Goal: Task Accomplishment & Management: Use online tool/utility

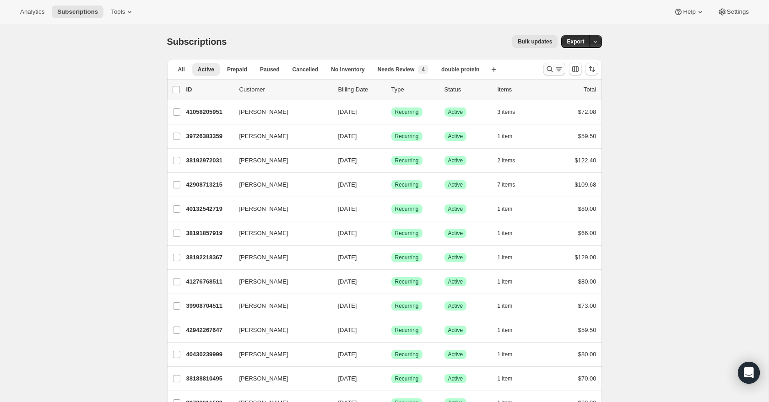
click at [556, 70] on icon "Search and filter results" at bounding box center [558, 69] width 9 height 9
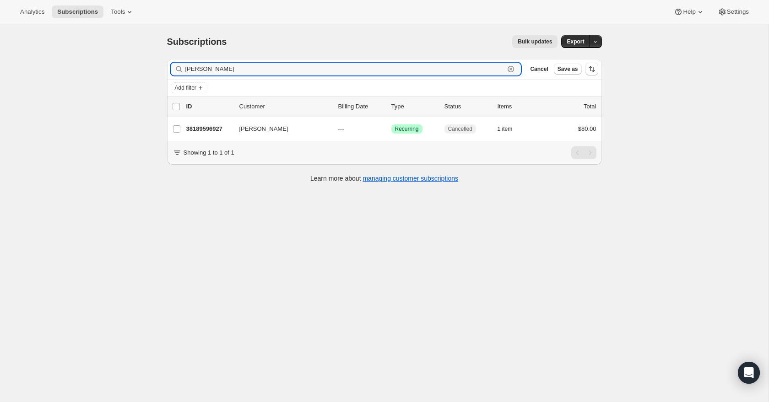
type input "leslie"
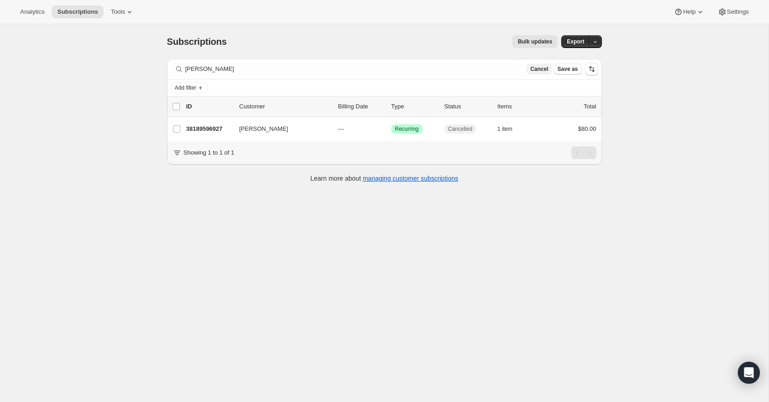
click at [544, 70] on span "Cancel" at bounding box center [539, 68] width 18 height 7
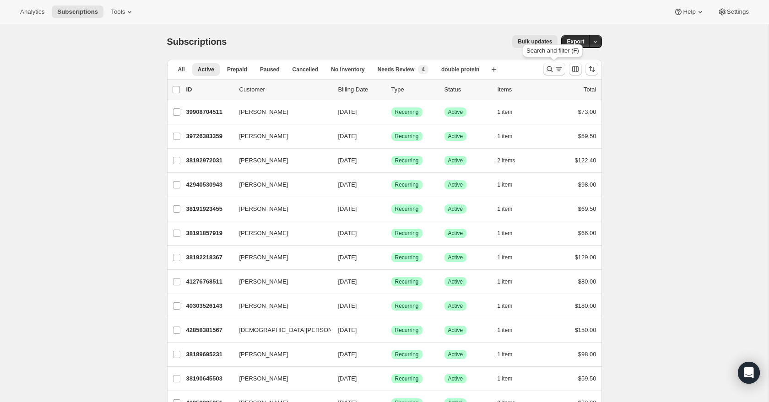
click at [554, 71] on icon "Search and filter results" at bounding box center [558, 69] width 9 height 9
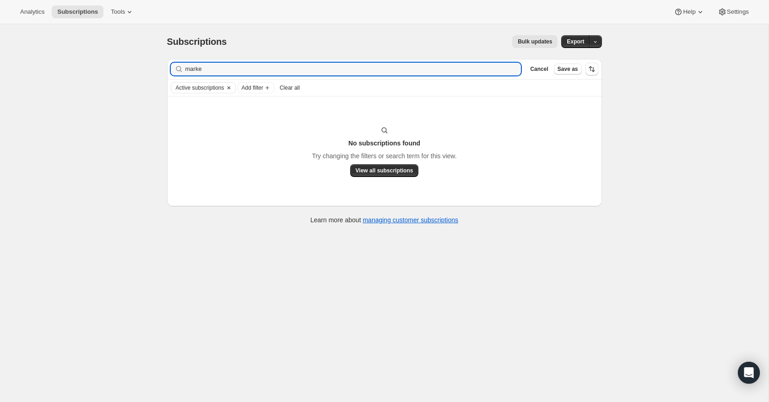
click at [233, 87] on icon "Clear" at bounding box center [228, 87] width 7 height 7
drag, startPoint x: 247, startPoint y: 74, endPoint x: 250, endPoint y: 60, distance: 14.6
click at [250, 60] on div "Filter subscribers marke Clear Cancel Save as" at bounding box center [384, 69] width 435 height 20
drag, startPoint x: 229, startPoint y: 70, endPoint x: 228, endPoint y: 57, distance: 12.8
click at [228, 57] on div "Subscriptions. This page is ready Subscriptions Bulk updates More actions Bulk …" at bounding box center [384, 129] width 457 height 210
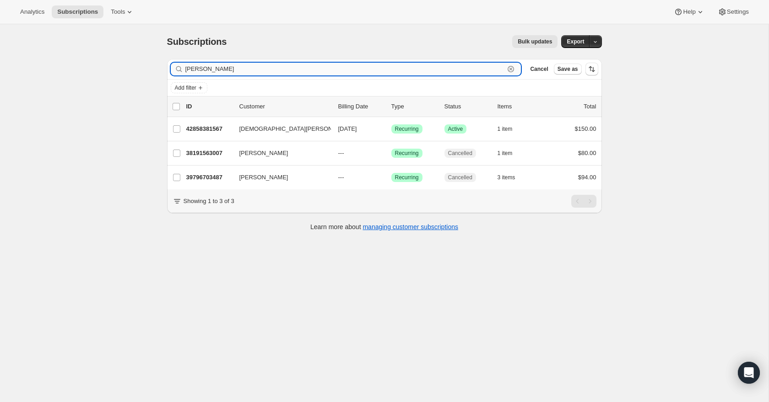
drag, startPoint x: 349, startPoint y: 75, endPoint x: 351, endPoint y: 65, distance: 9.9
click at [350, 66] on input "erica" at bounding box center [345, 69] width 320 height 13
drag, startPoint x: 352, startPoint y: 71, endPoint x: 355, endPoint y: 60, distance: 10.6
click at [355, 61] on div "Filter subscribers erica Clear Cancel Save as" at bounding box center [384, 69] width 435 height 20
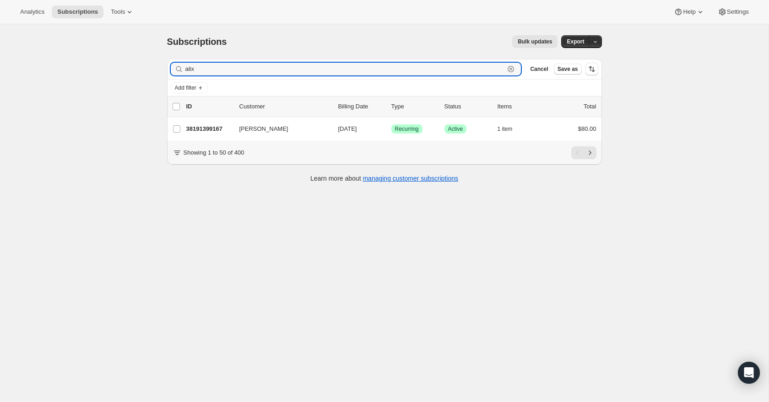
drag, startPoint x: 235, startPoint y: 66, endPoint x: 238, endPoint y: 60, distance: 6.4
click at [238, 60] on div "Filter subscribers alix Clear Cancel Save as" at bounding box center [384, 69] width 435 height 20
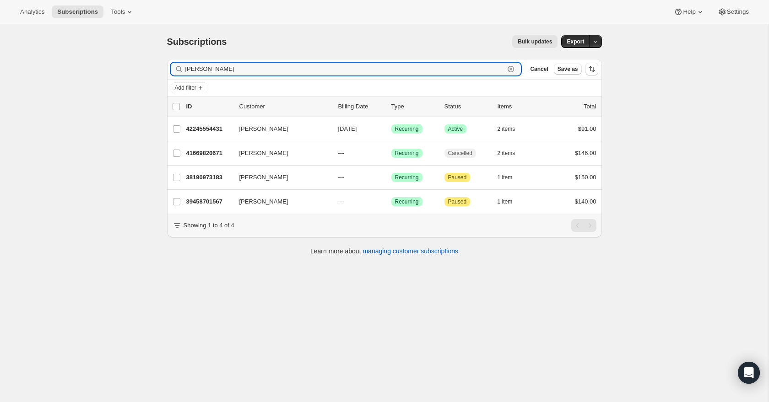
drag, startPoint x: 244, startPoint y: 73, endPoint x: 250, endPoint y: 57, distance: 16.7
click at [250, 57] on div "Subscriptions. This page is ready Subscriptions Bulk updates More actions Bulk …" at bounding box center [384, 144] width 457 height 241
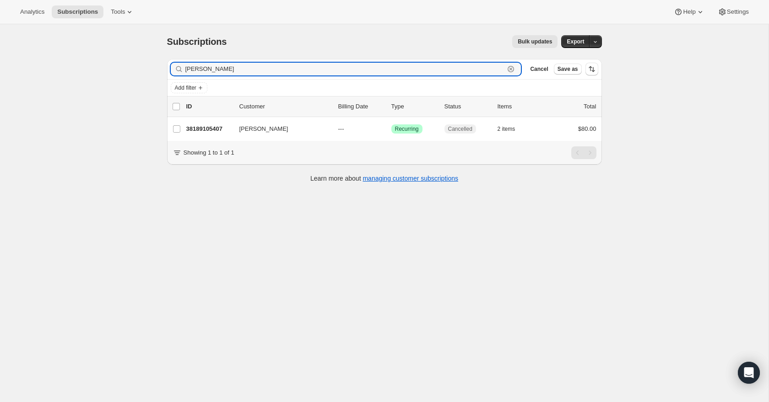
drag, startPoint x: 337, startPoint y: 71, endPoint x: 338, endPoint y: 60, distance: 11.1
click at [338, 60] on div "Filter subscribers timothy Clear Cancel Save as" at bounding box center [384, 69] width 435 height 20
drag, startPoint x: 228, startPoint y: 72, endPoint x: 228, endPoint y: 51, distance: 21.1
click at [228, 52] on div "Subscriptions. This page is ready Subscriptions Bulk updates More actions Bulk …" at bounding box center [384, 108] width 457 height 168
drag, startPoint x: 247, startPoint y: 65, endPoint x: 253, endPoint y: 49, distance: 18.1
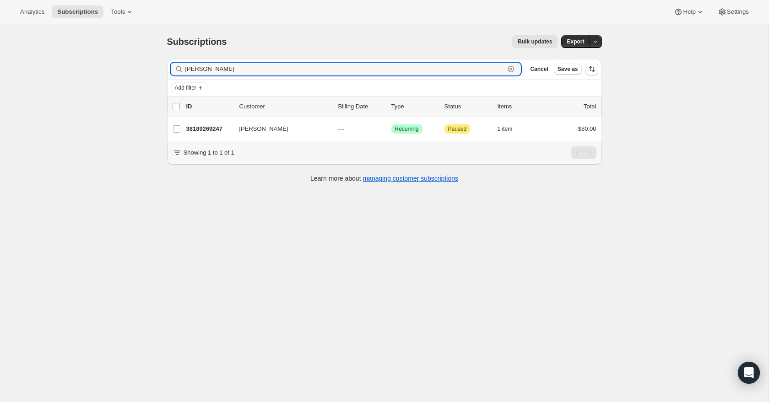
click at [255, 49] on div "Subscriptions. This page is ready Subscriptions Bulk updates More actions Bulk …" at bounding box center [384, 108] width 457 height 168
drag, startPoint x: 253, startPoint y: 66, endPoint x: 253, endPoint y: 57, distance: 9.2
click at [254, 58] on div "Subscriptions. This page is ready Subscriptions Bulk updates More actions Bulk …" at bounding box center [384, 108] width 457 height 168
drag, startPoint x: 228, startPoint y: 69, endPoint x: 228, endPoint y: 55, distance: 13.7
click at [229, 56] on div "Subscriptions. This page is ready Subscriptions Bulk updates More actions Bulk …" at bounding box center [384, 108] width 457 height 168
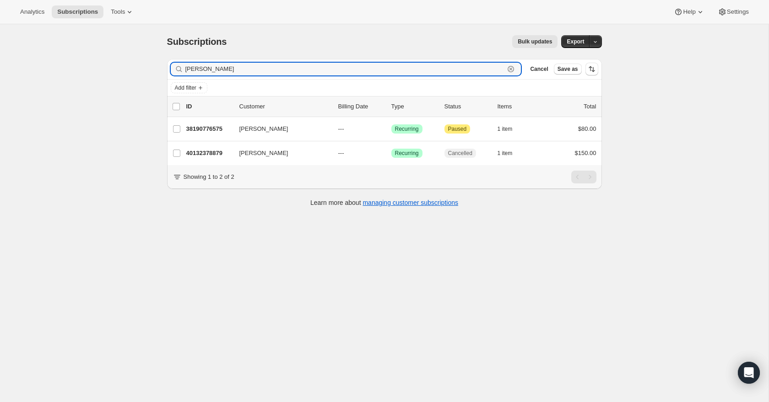
drag, startPoint x: 252, startPoint y: 66, endPoint x: 254, endPoint y: 52, distance: 14.8
click at [253, 52] on div "Subscriptions. This page is ready Subscriptions Bulk updates More actions Bulk …" at bounding box center [384, 120] width 457 height 192
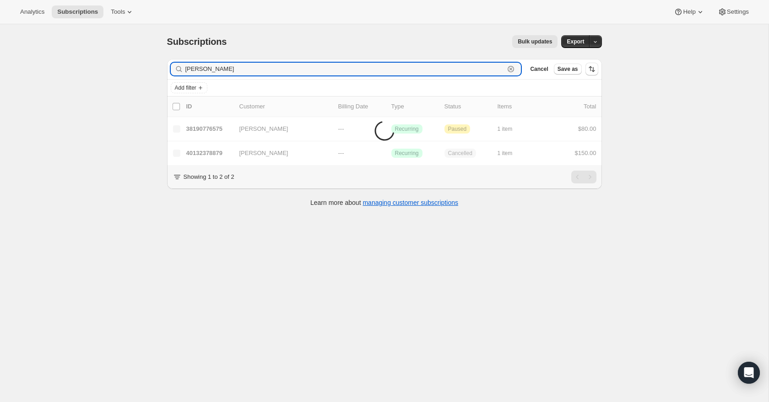
type input "sally"
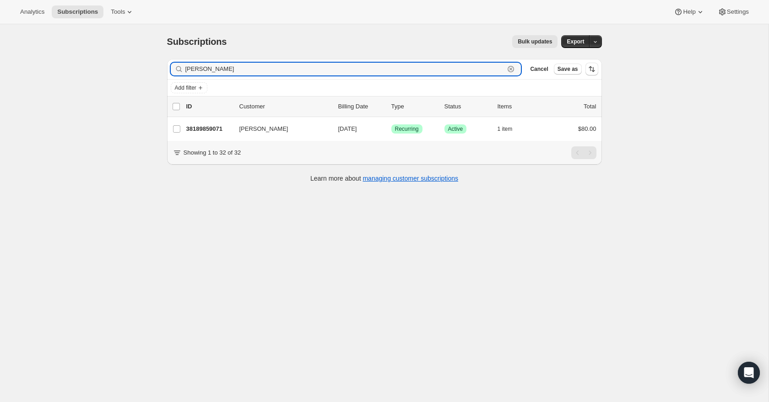
drag, startPoint x: 237, startPoint y: 63, endPoint x: 237, endPoint y: 57, distance: 6.0
click at [237, 57] on div "Subscriptions. This page is ready Subscriptions Bulk updates More actions Bulk …" at bounding box center [384, 108] width 457 height 168
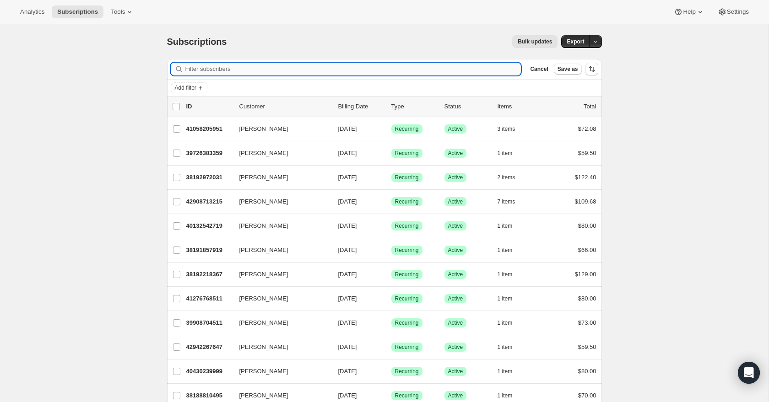
click at [239, 67] on input "Filter subscribers" at bounding box center [353, 69] width 336 height 13
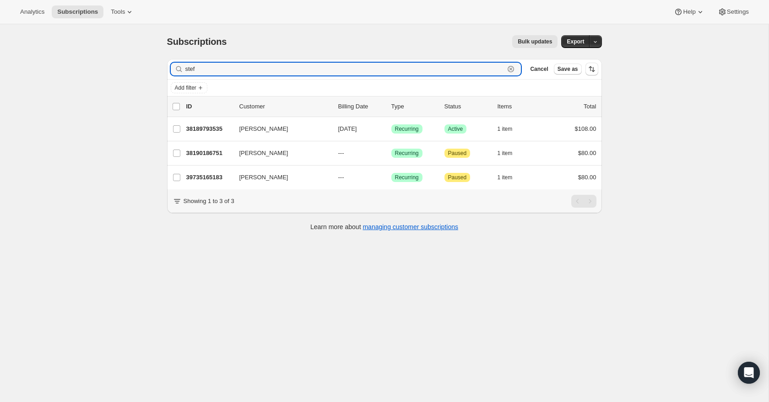
drag, startPoint x: 222, startPoint y: 66, endPoint x: 223, endPoint y: 59, distance: 8.0
click at [223, 59] on div "Filter subscribers stef Clear Cancel Save as" at bounding box center [384, 69] width 435 height 20
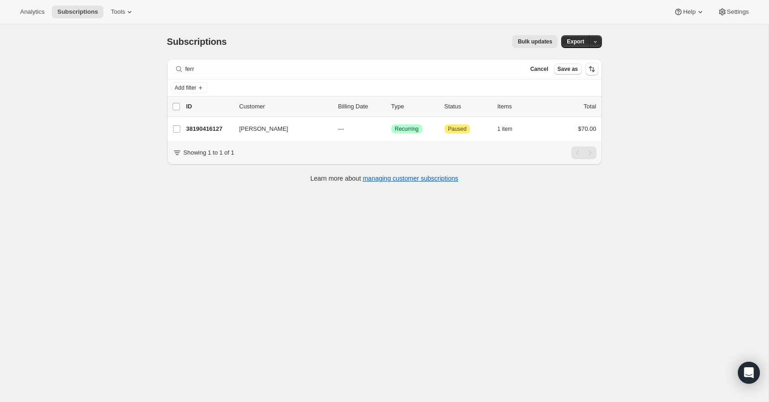
drag, startPoint x: 281, startPoint y: 76, endPoint x: 276, endPoint y: 60, distance: 16.8
click at [276, 60] on div "Filter subscribers ferr Clear Cancel Save as" at bounding box center [384, 69] width 435 height 20
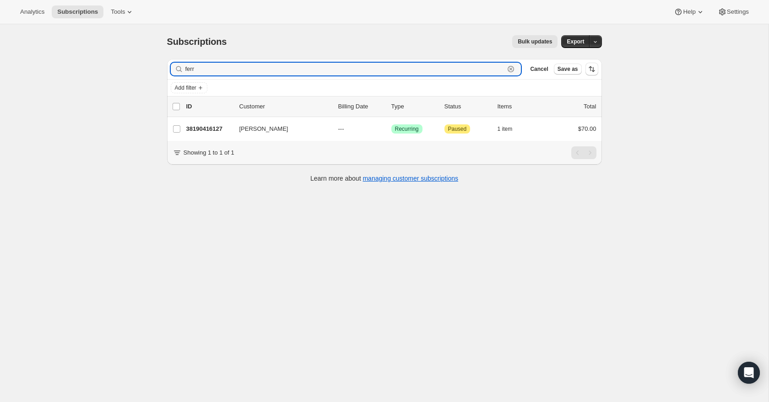
drag, startPoint x: 274, startPoint y: 65, endPoint x: 274, endPoint y: 57, distance: 7.8
click at [274, 58] on div "Subscriptions. This page is ready Subscriptions Bulk updates More actions Bulk …" at bounding box center [384, 108] width 457 height 168
drag, startPoint x: 248, startPoint y: 69, endPoint x: 248, endPoint y: 59, distance: 10.1
click at [248, 60] on div "Filter subscribers gonz Clear Cancel Save as" at bounding box center [384, 69] width 435 height 20
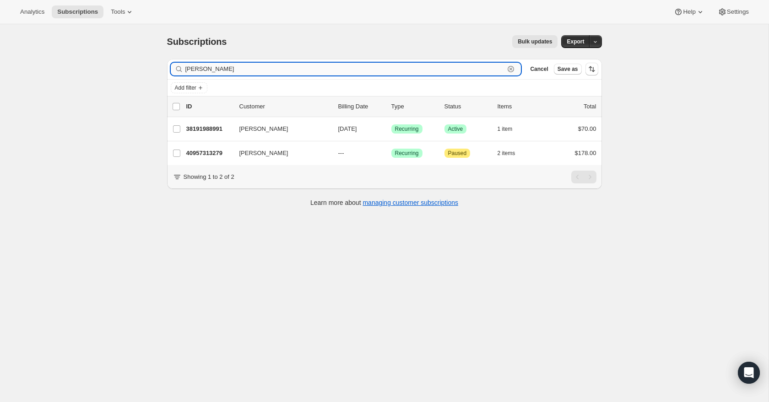
click at [234, 63] on input "ramos" at bounding box center [345, 69] width 320 height 13
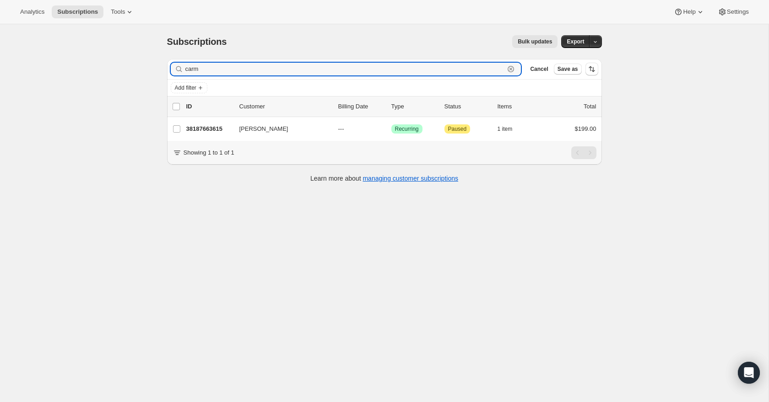
scroll to position [3, 0]
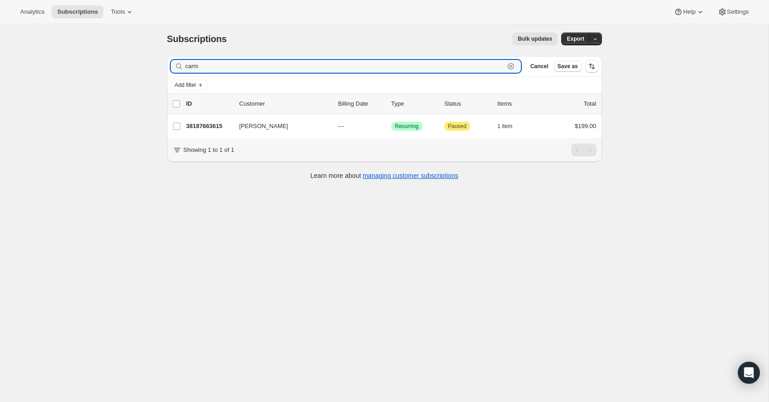
type input "carm"
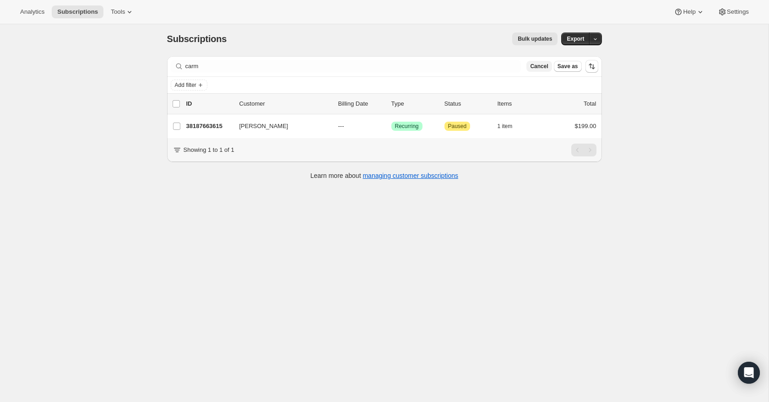
click at [543, 69] on span "Cancel" at bounding box center [539, 66] width 18 height 7
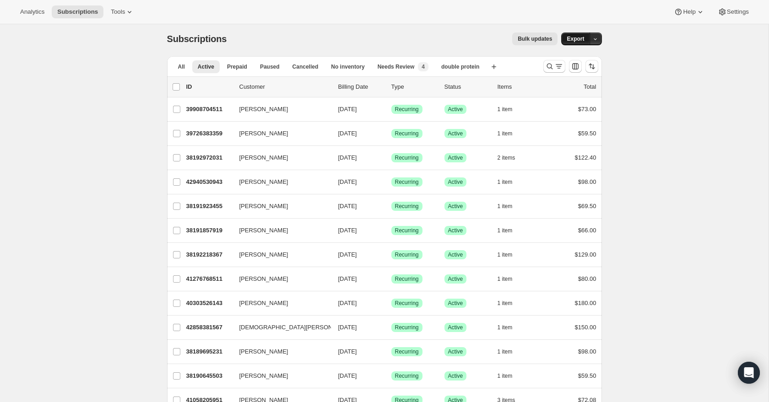
click at [579, 40] on span "Export" at bounding box center [575, 38] width 17 height 7
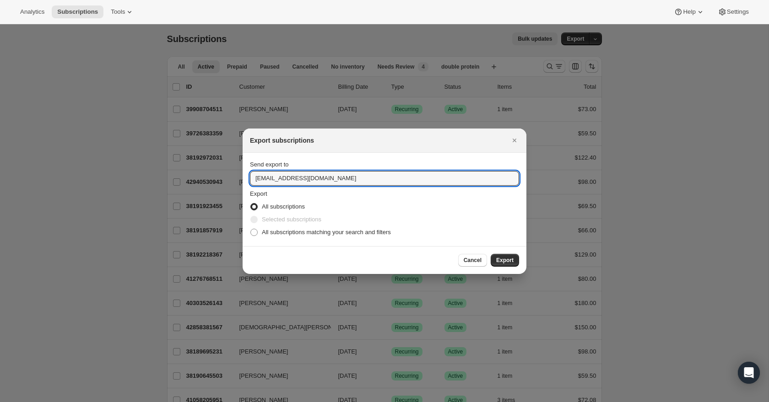
drag, startPoint x: 346, startPoint y: 178, endPoint x: 348, endPoint y: 164, distance: 14.0
click at [348, 164] on div "Send export to cravemealsnj@gmail.com" at bounding box center [384, 173] width 269 height 26
click at [252, 234] on span ":ra:" at bounding box center [253, 232] width 7 height 7
click at [251, 229] on input "All subscriptions matching your search and filters" at bounding box center [250, 229] width 0 height 0
radio input "true"
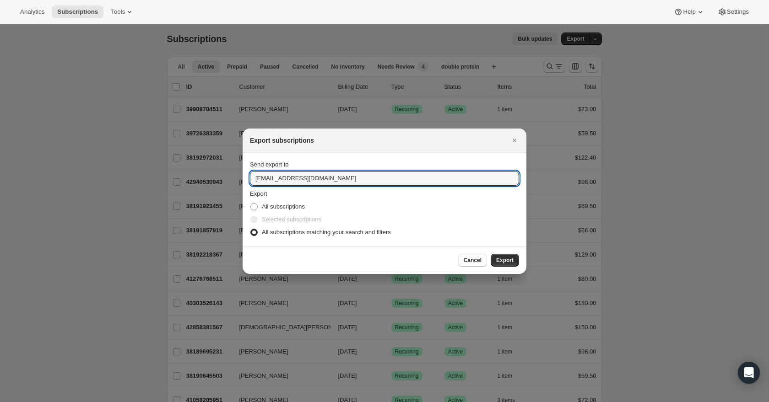
drag, startPoint x: 346, startPoint y: 182, endPoint x: 346, endPoint y: 162, distance: 20.2
click at [346, 162] on div "Send export to cravemealsnj@gmail.com" at bounding box center [384, 173] width 269 height 26
type input "derek@craveperformance.com"
click at [508, 261] on span "Export" at bounding box center [504, 260] width 17 height 7
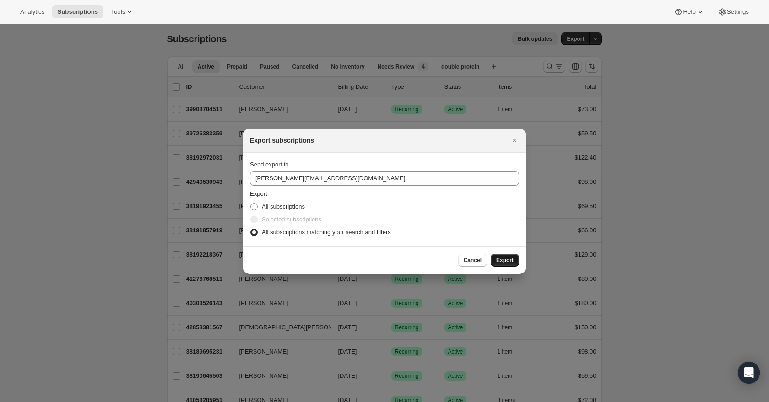
scroll to position [3, 0]
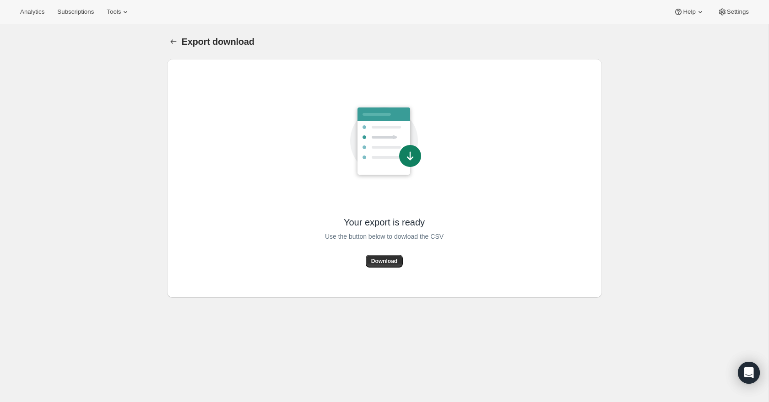
click at [380, 261] on span "Download" at bounding box center [384, 261] width 26 height 7
